Goal: Register for event/course

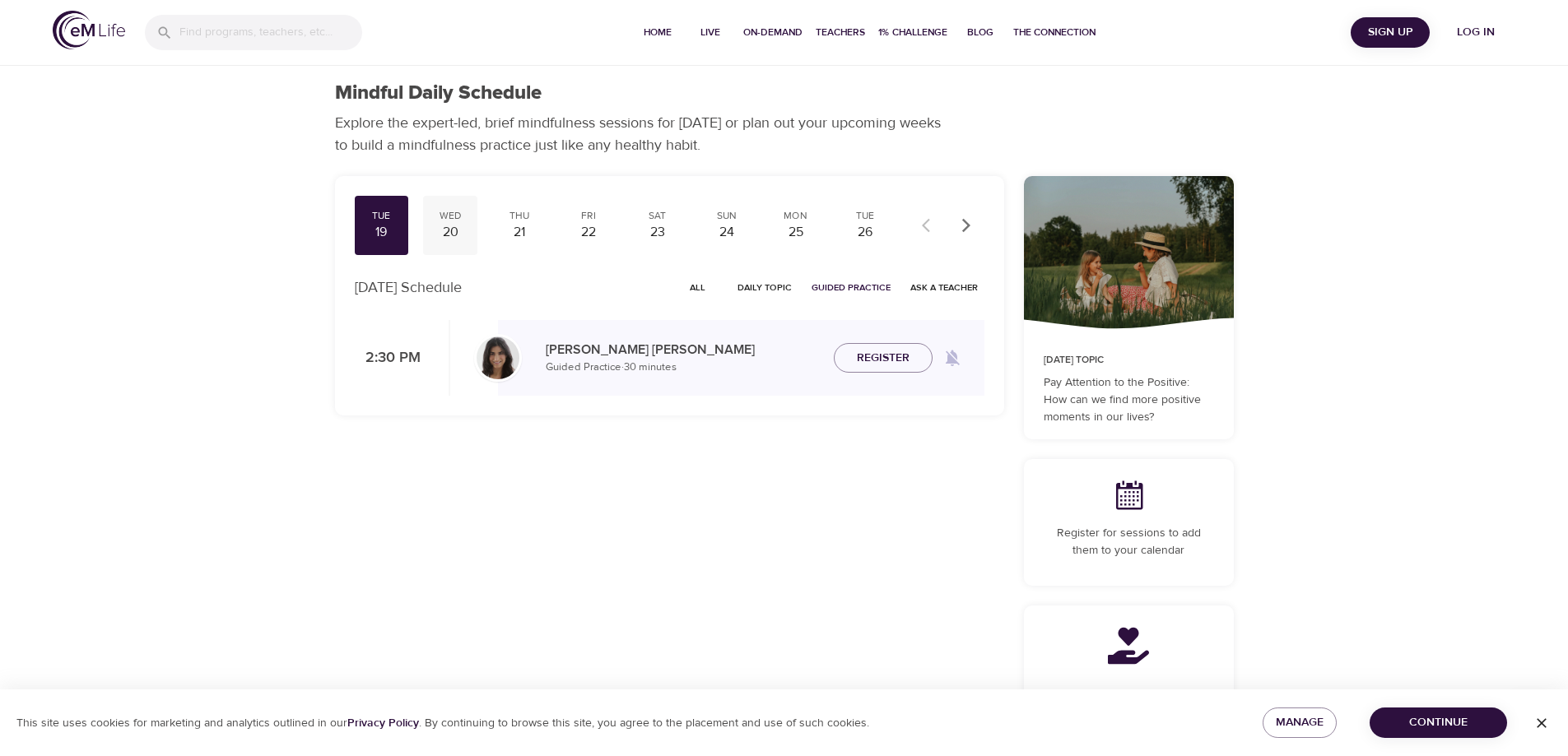
click at [457, 231] on div "20" at bounding box center [450, 232] width 41 height 19
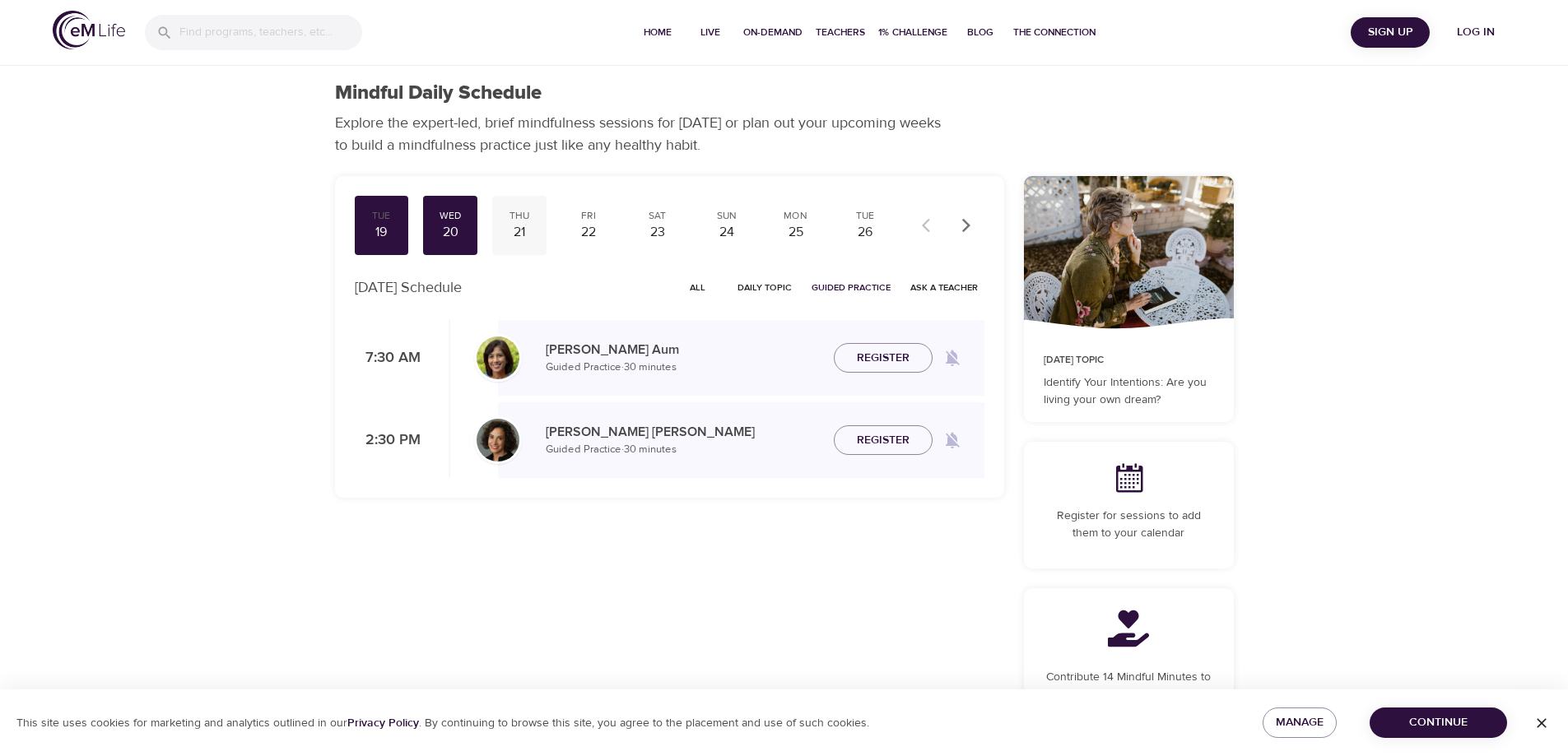
click at [524, 226] on div "21" at bounding box center [519, 232] width 41 height 19
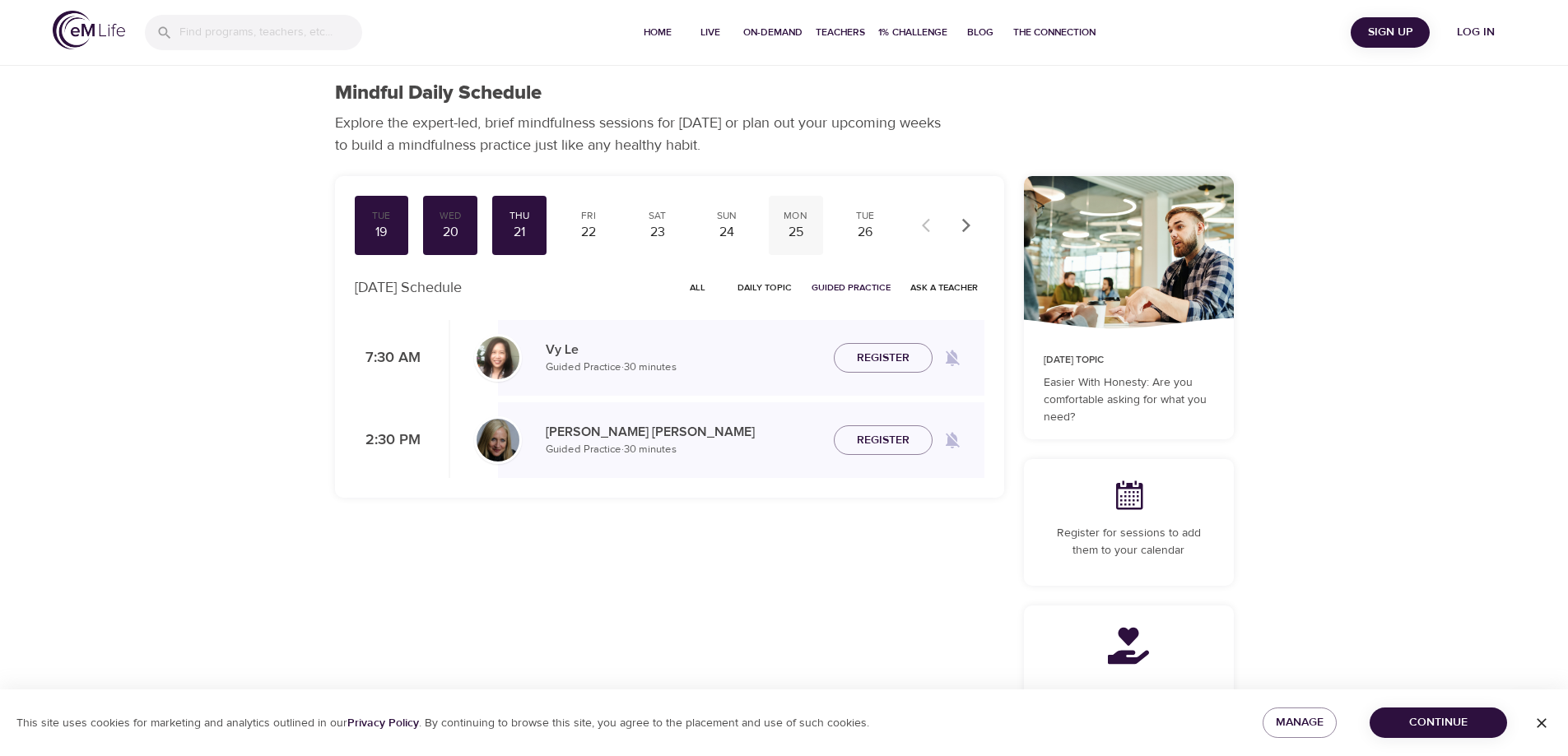
click at [801, 235] on div "25" at bounding box center [796, 232] width 41 height 19
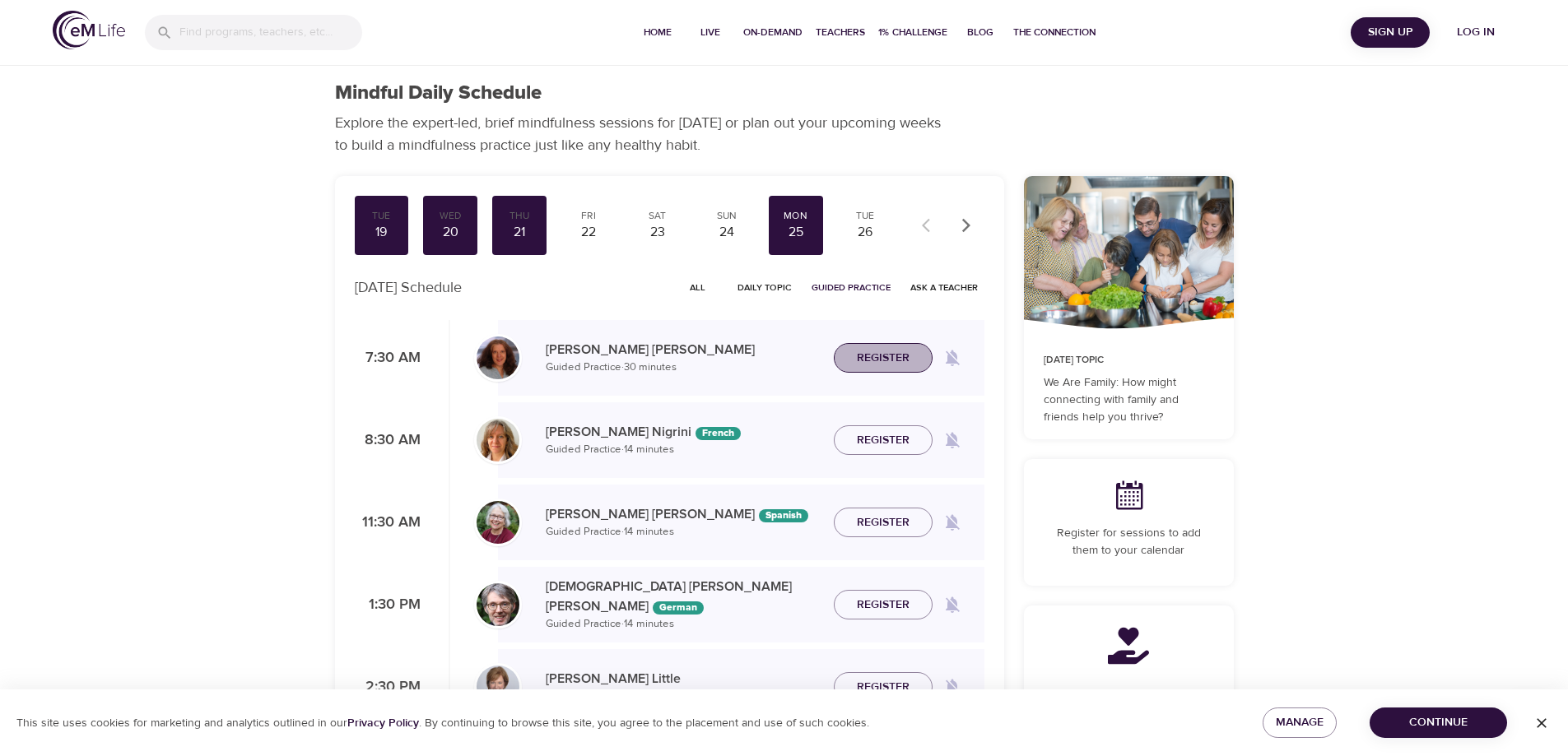
click at [871, 352] on span "Register" at bounding box center [883, 358] width 53 height 20
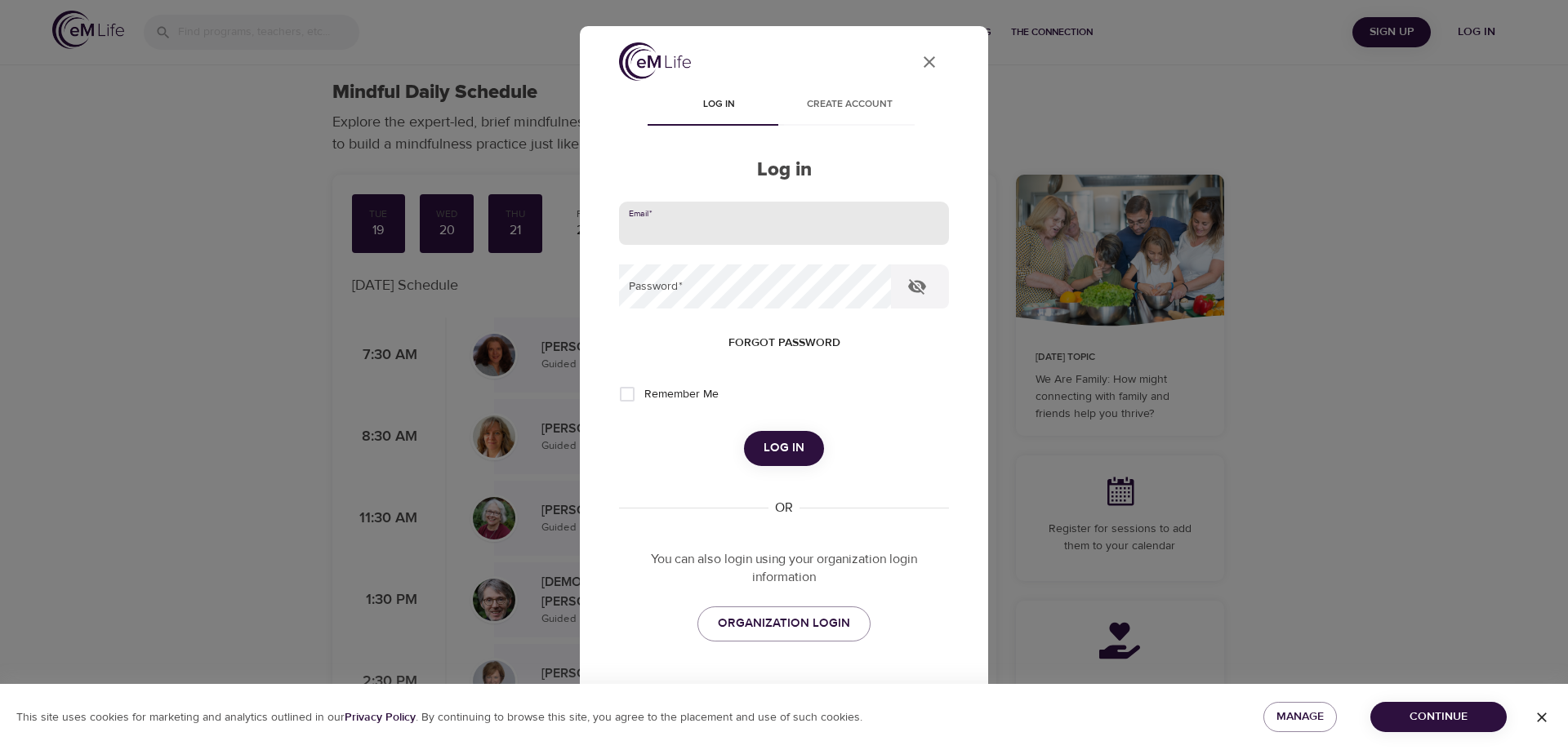
click at [671, 223] on input "email" at bounding box center [784, 224] width 330 height 44
type input "[EMAIL_ADDRESS][DOMAIN_NAME]"
click at [744, 431] on button "Log in" at bounding box center [784, 448] width 80 height 34
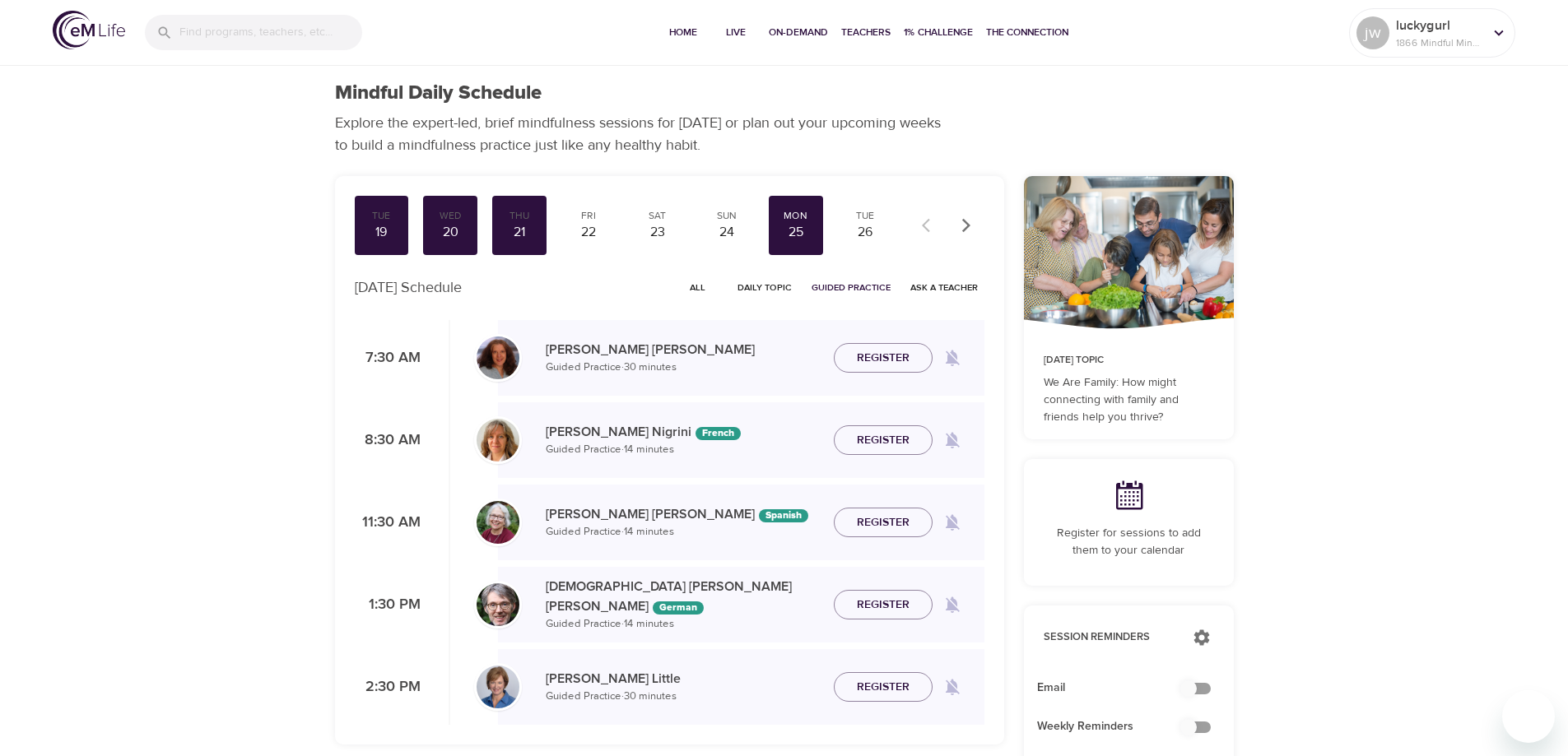
checkbox input "true"
click at [926, 357] on button "Register" at bounding box center [883, 358] width 99 height 31
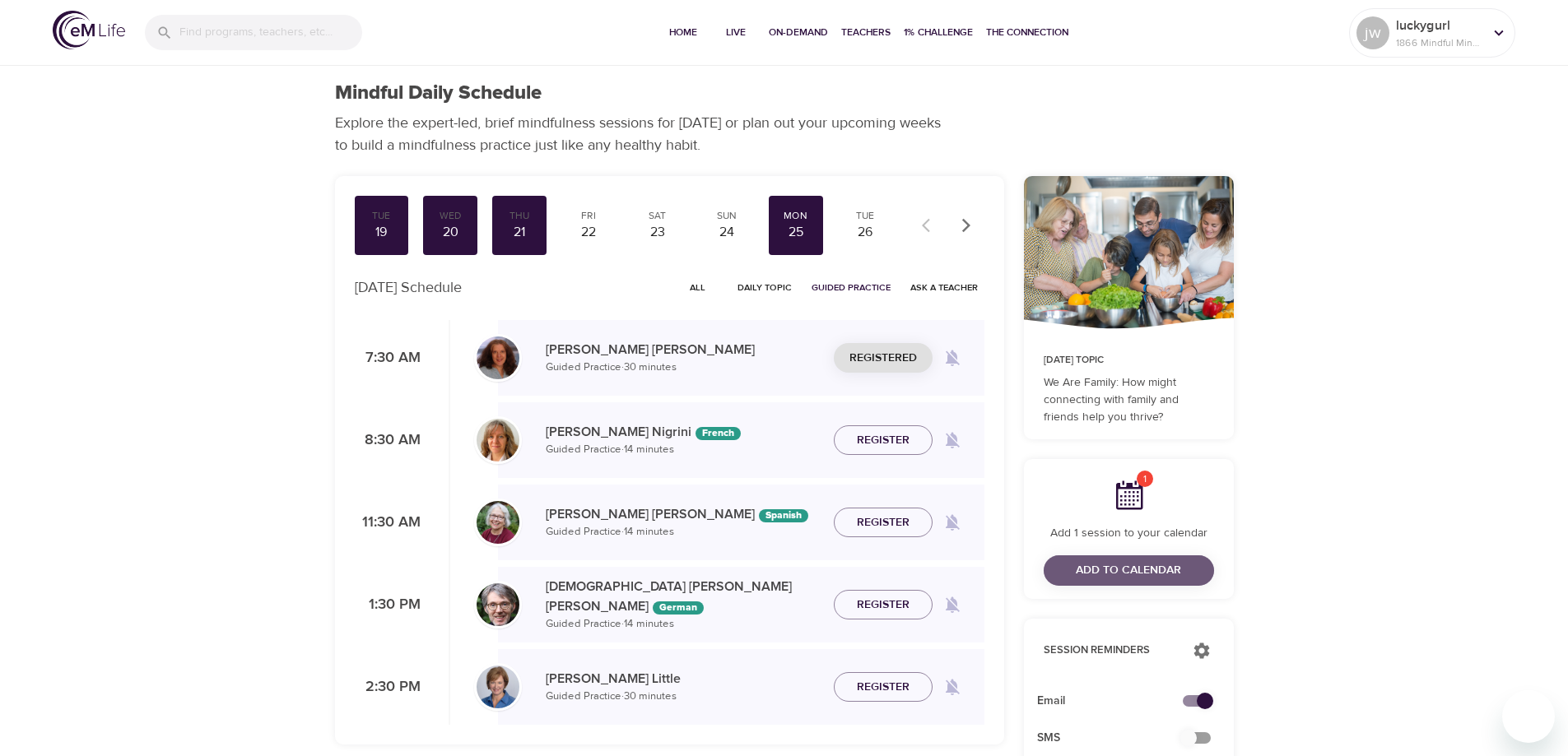
click at [1120, 565] on span "Add to Calendar" at bounding box center [1128, 570] width 106 height 20
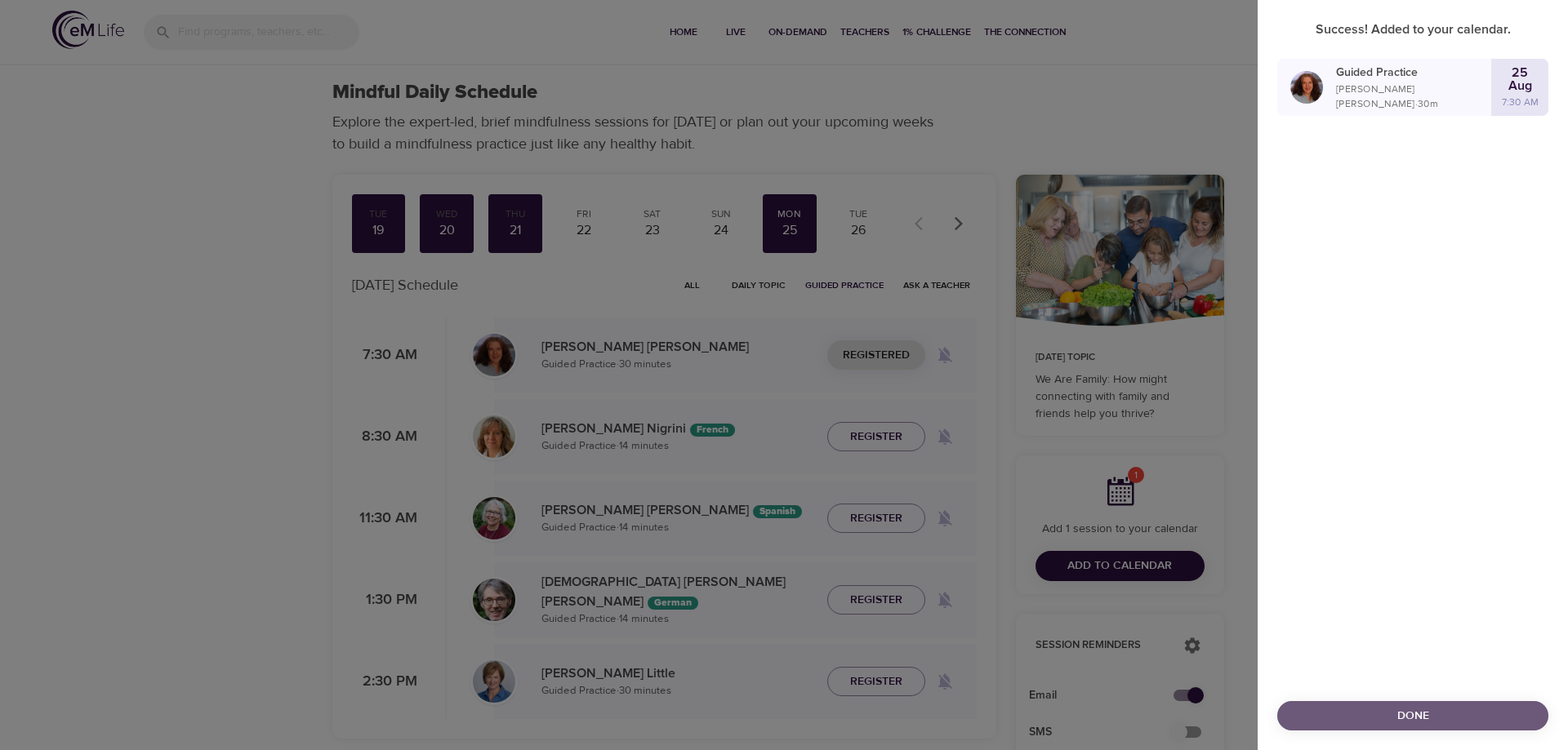
click at [1418, 712] on span "Done" at bounding box center [1412, 716] width 245 height 20
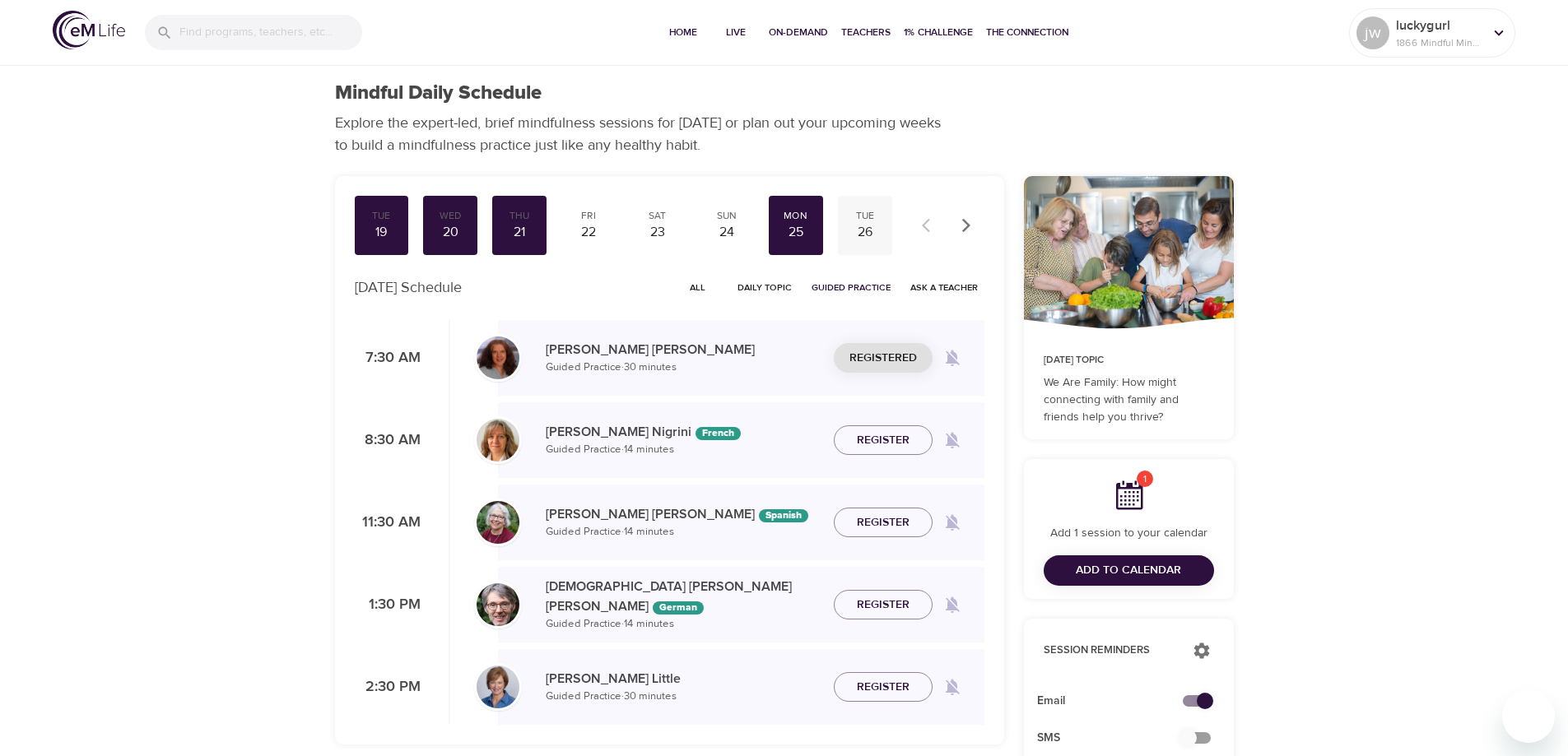
click at [864, 226] on div "26" at bounding box center [865, 232] width 41 height 19
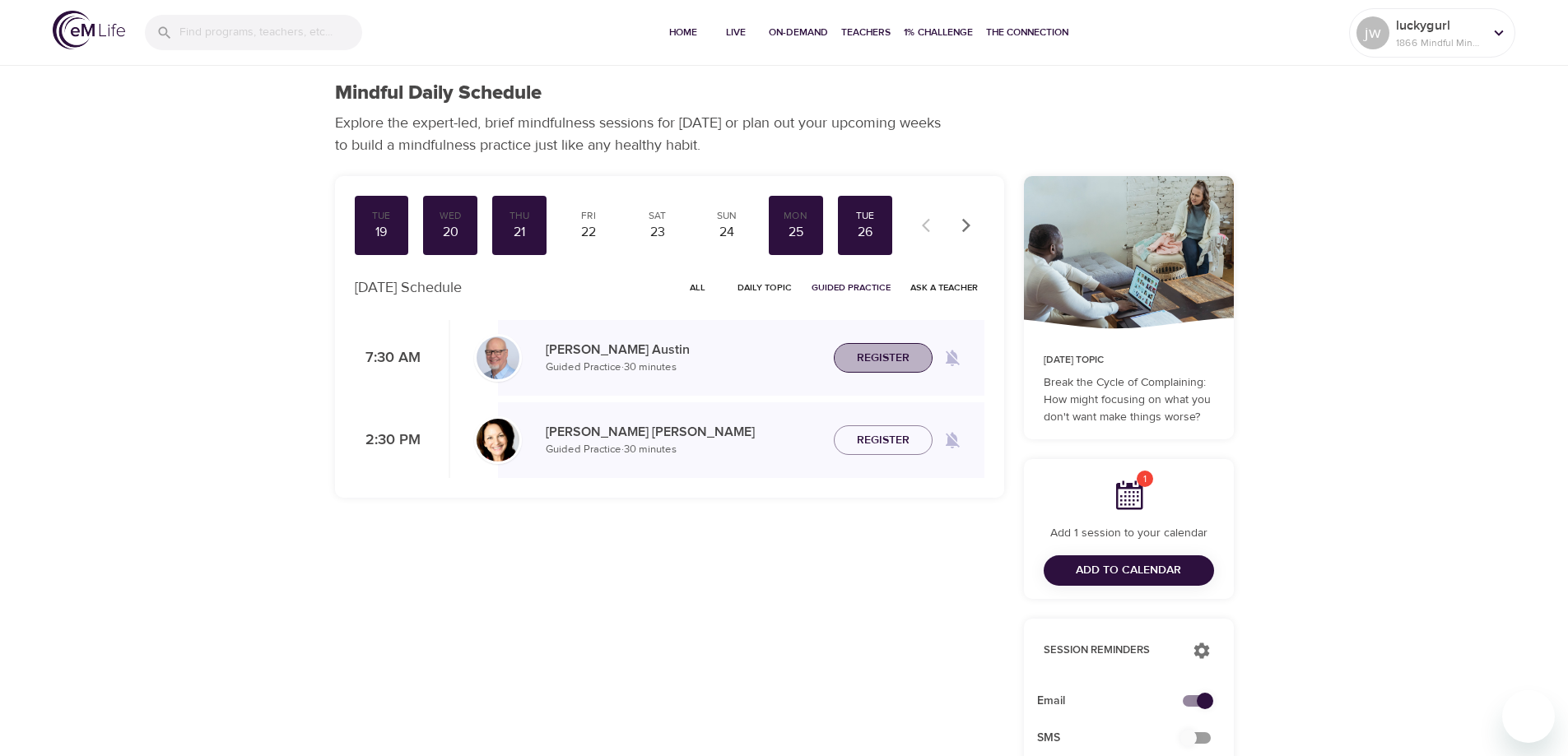
click at [889, 356] on span "Register" at bounding box center [883, 358] width 53 height 20
click at [1148, 565] on span "Add to Calendar" at bounding box center [1128, 570] width 106 height 20
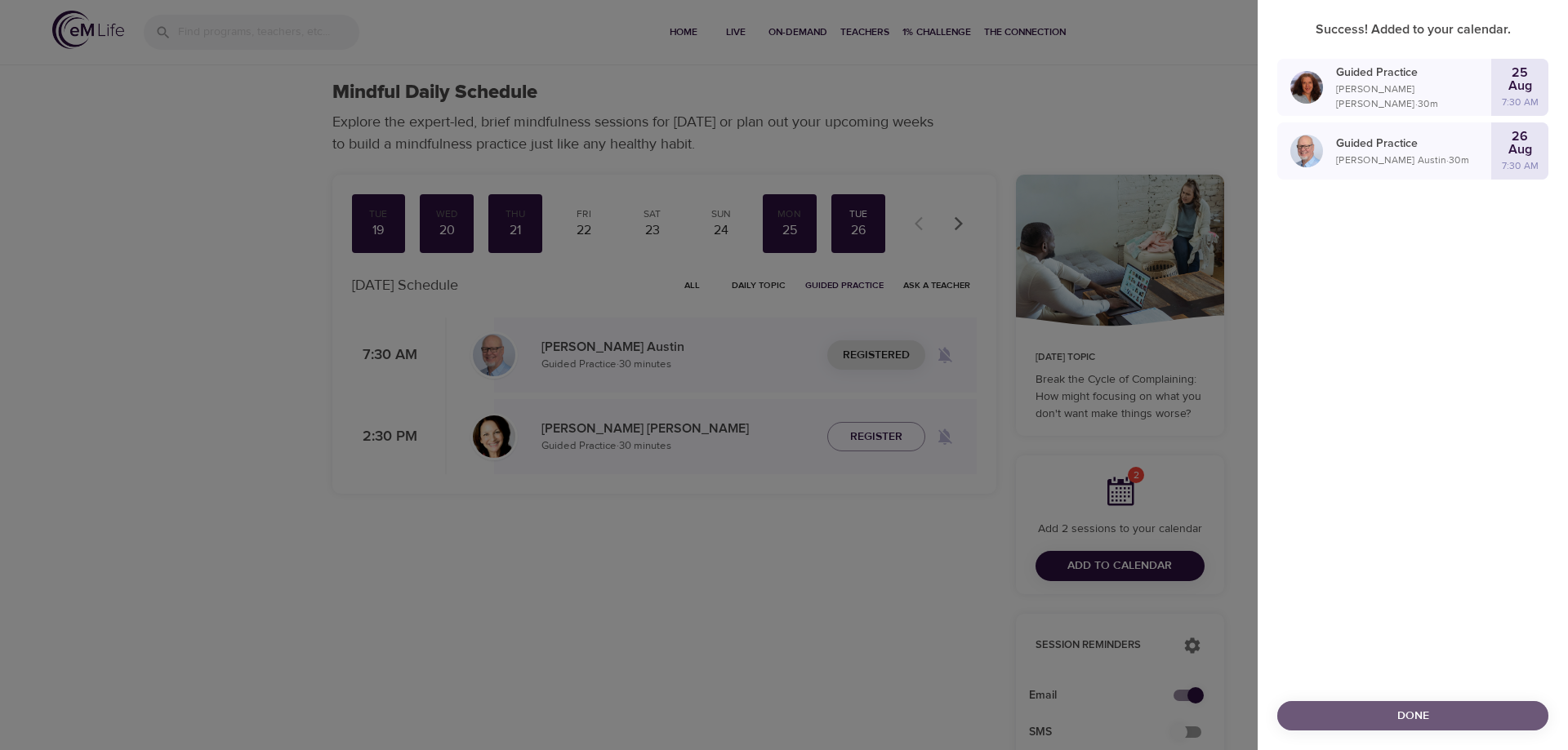
click at [1408, 717] on span "Done" at bounding box center [1412, 716] width 245 height 20
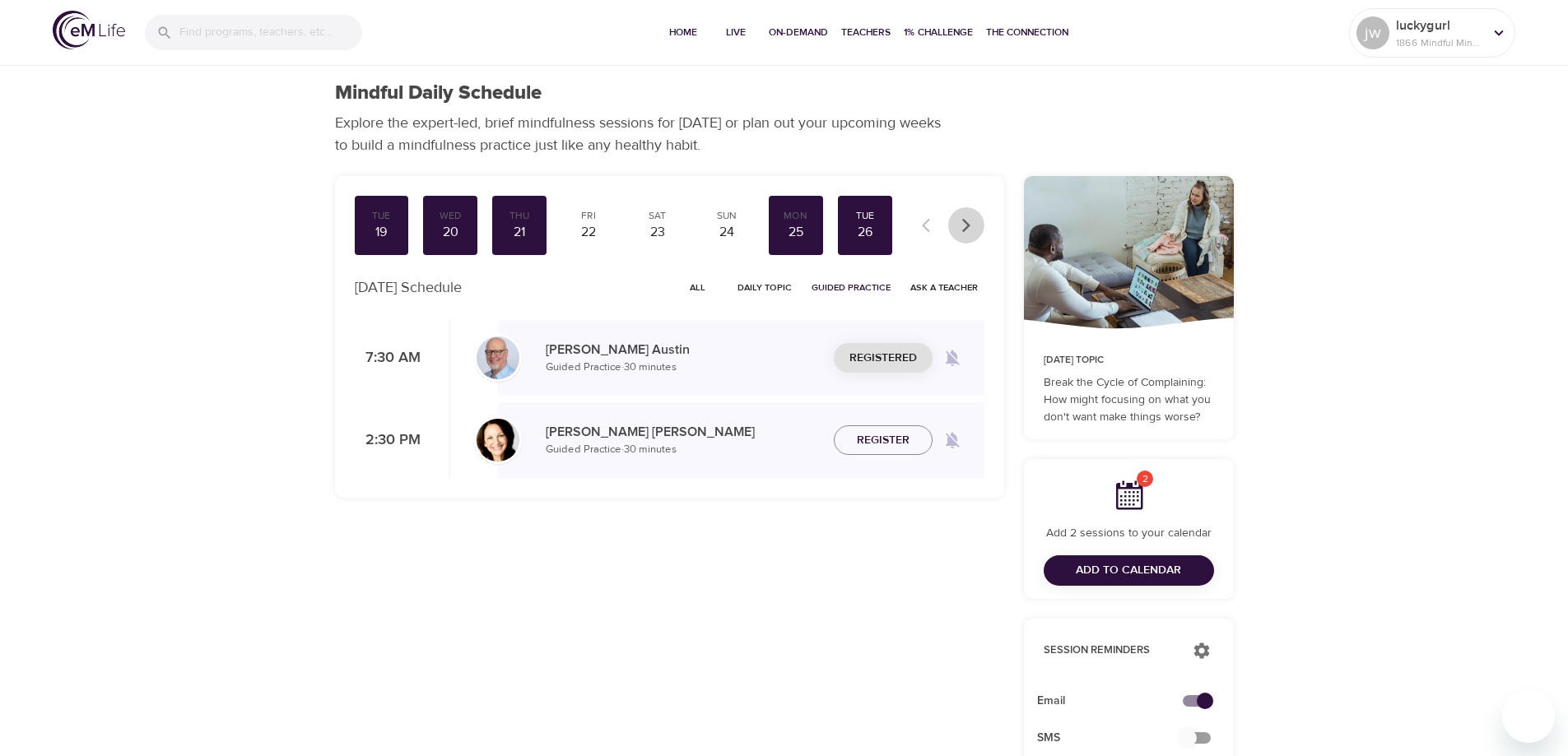
click at [965, 225] on icon "button" at bounding box center [966, 225] width 17 height 17
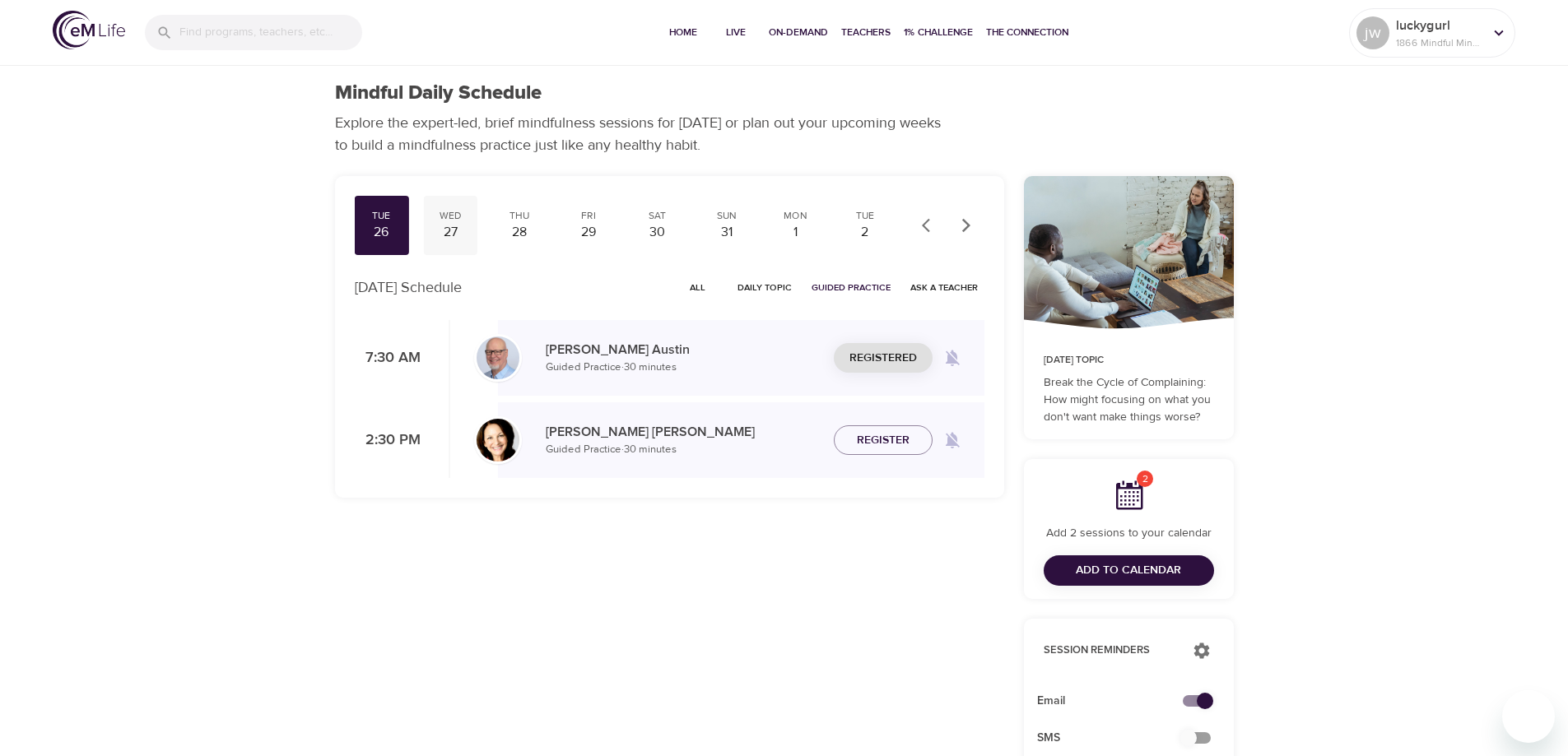
click at [451, 229] on div "27" at bounding box center [450, 232] width 41 height 19
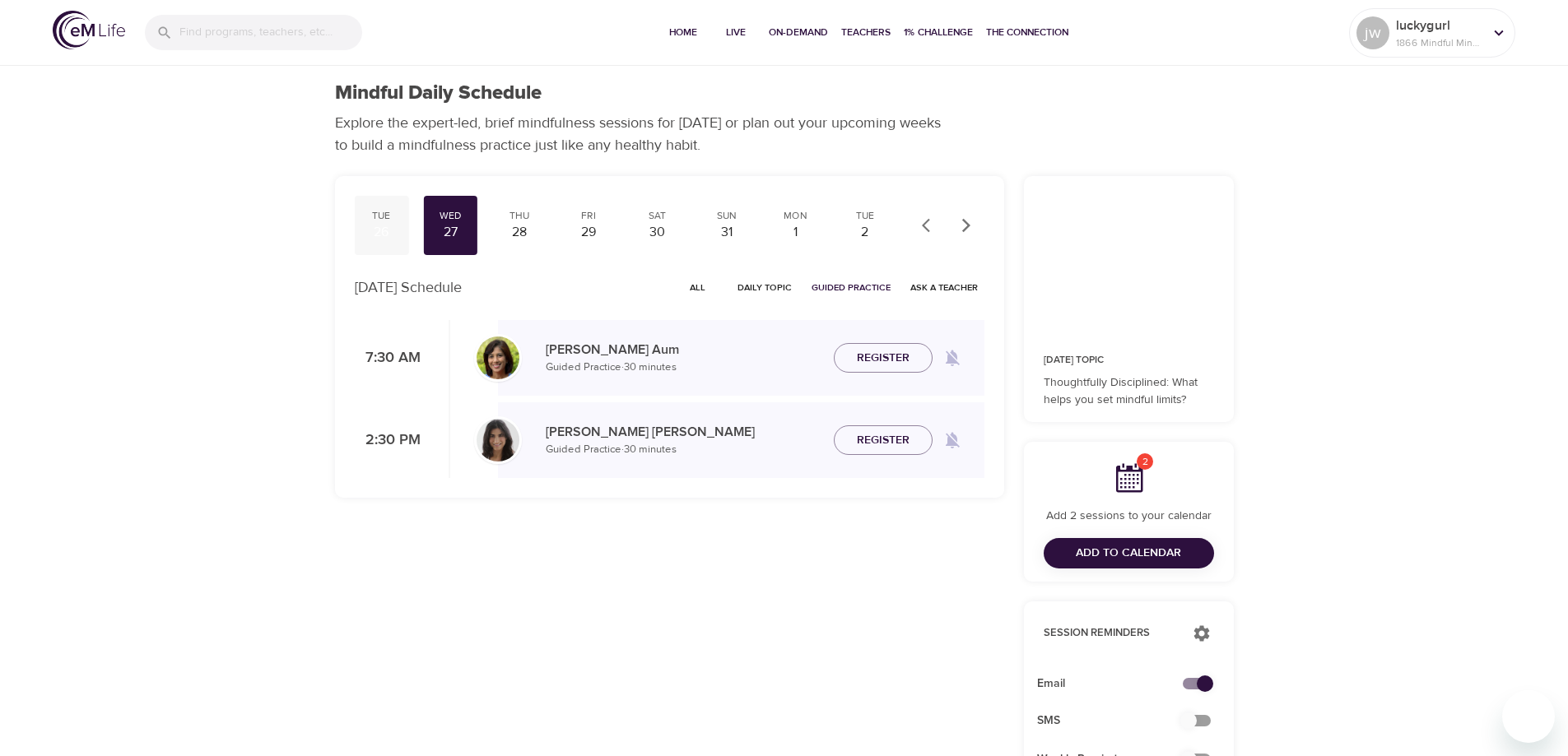
click at [391, 232] on div "26" at bounding box center [382, 232] width 41 height 19
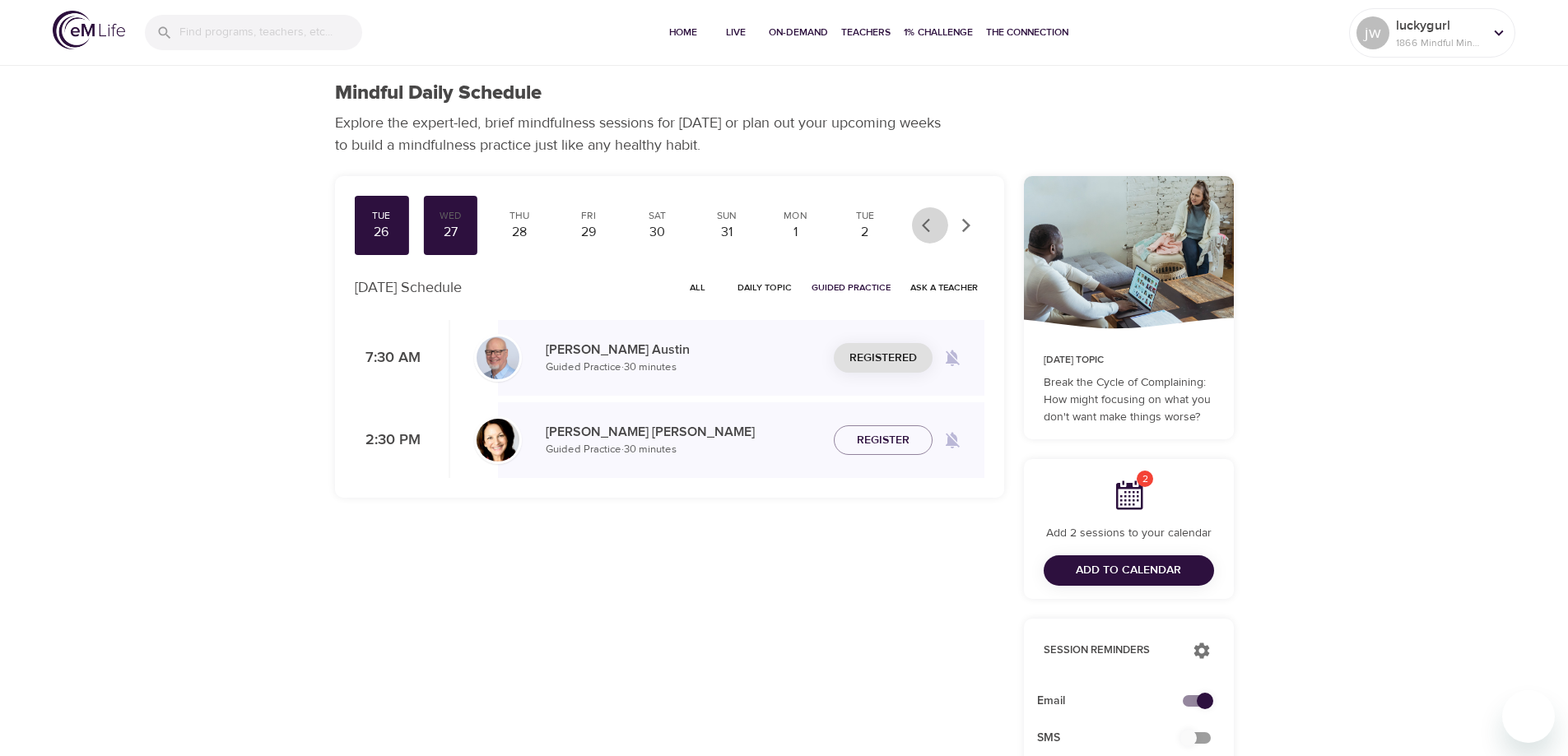
click at [927, 224] on icon "button" at bounding box center [930, 225] width 17 height 17
click at [800, 225] on div "25" at bounding box center [796, 232] width 41 height 19
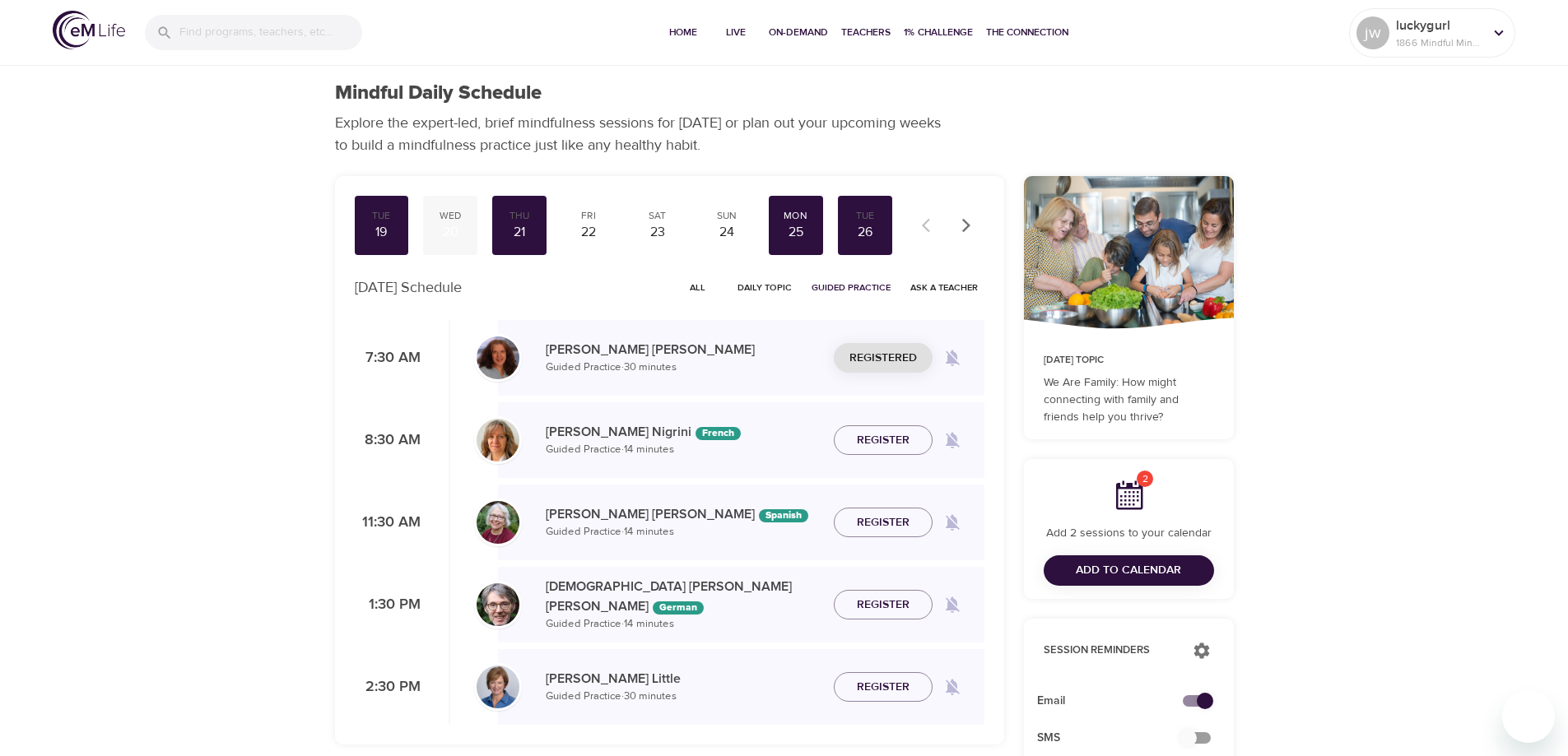
click at [450, 230] on div "20" at bounding box center [450, 232] width 41 height 19
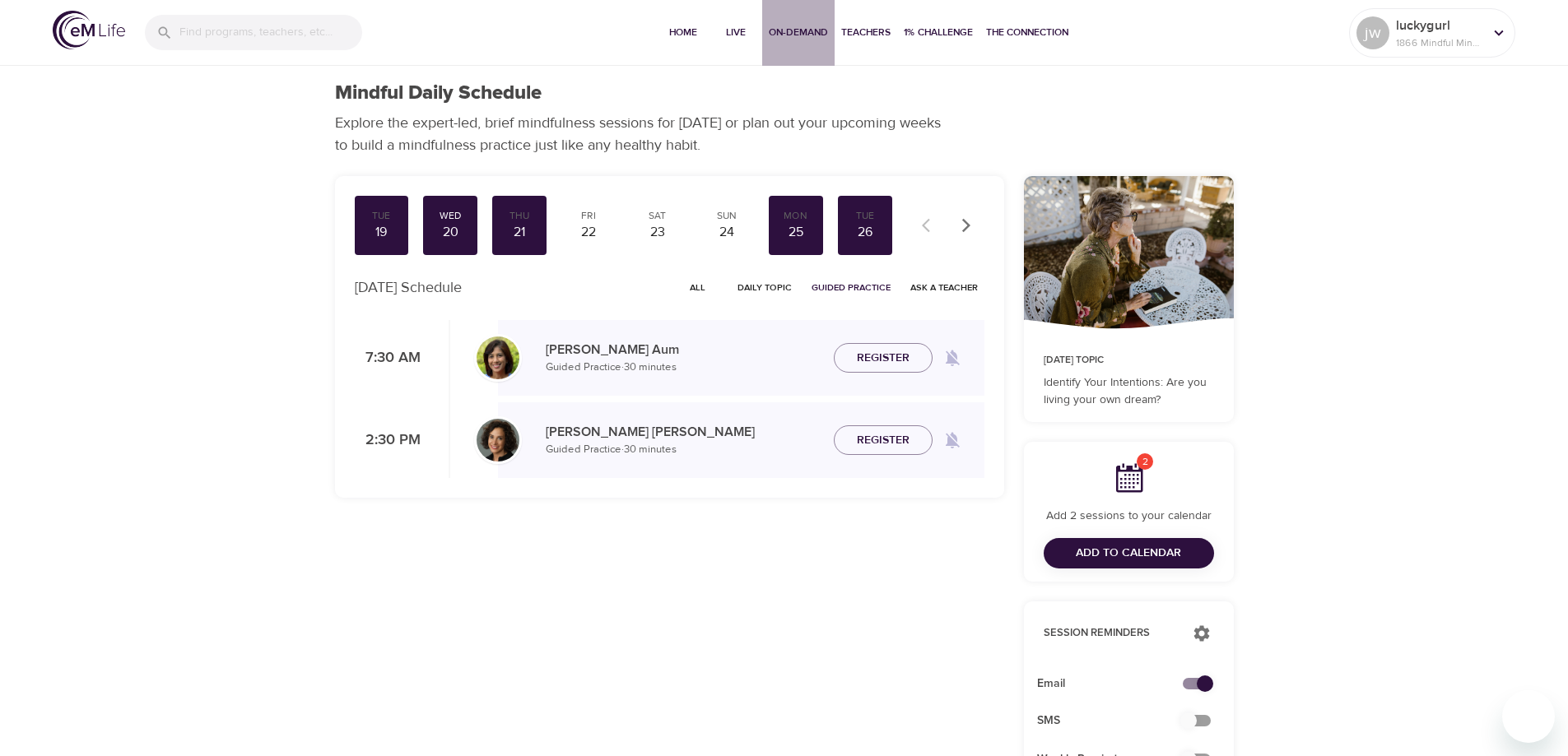
click at [799, 31] on span "On-Demand" at bounding box center [798, 33] width 59 height 18
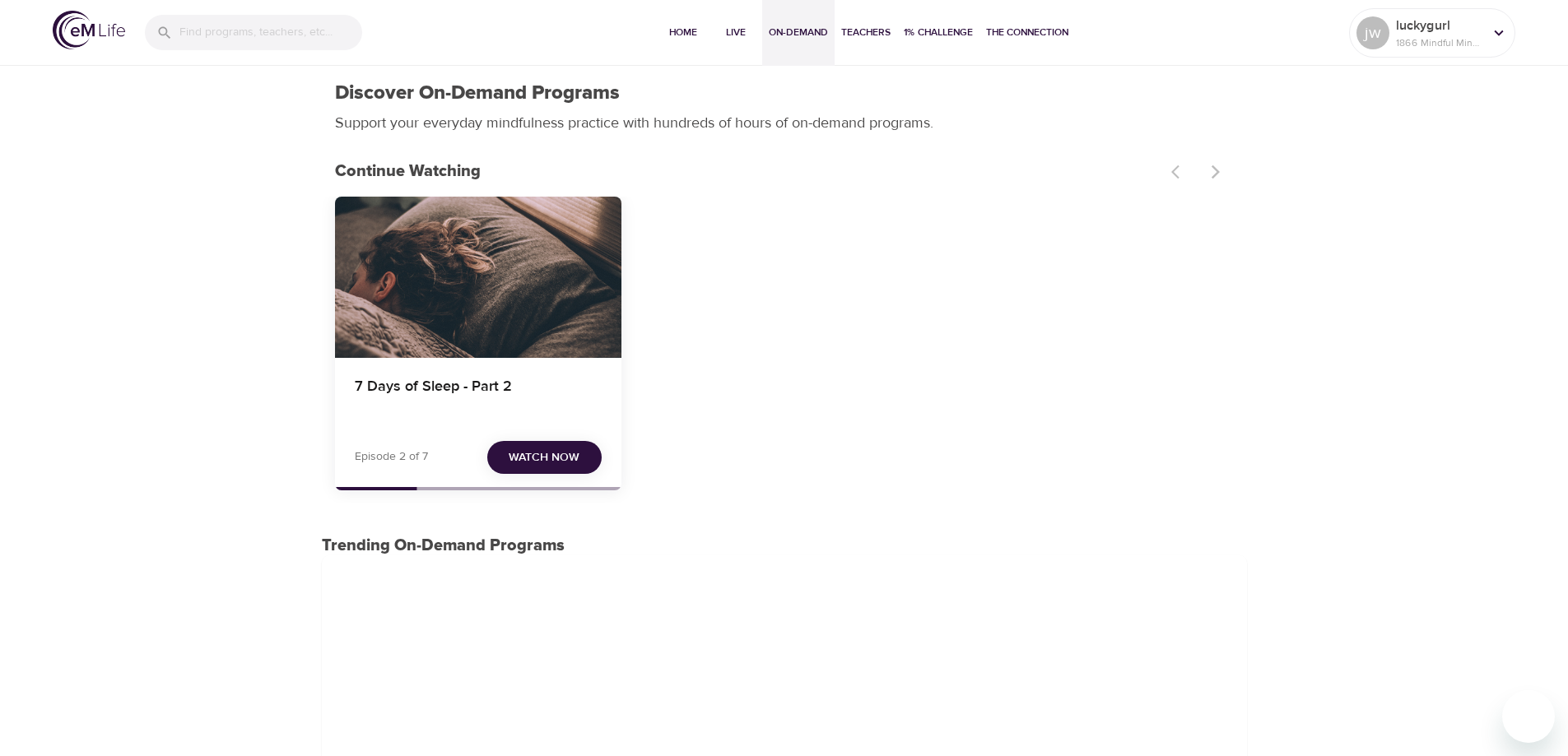
click at [540, 463] on span "Watch Now" at bounding box center [544, 457] width 71 height 20
